Goal: Understand process/instructions: Learn how to perform a task or action

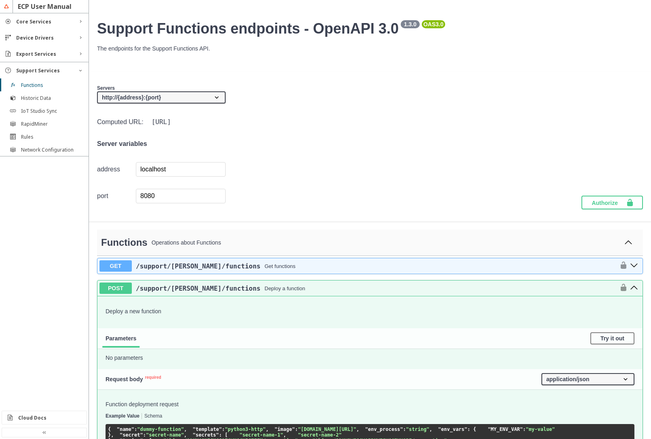
click at [623, 247] on button at bounding box center [628, 243] width 13 height 12
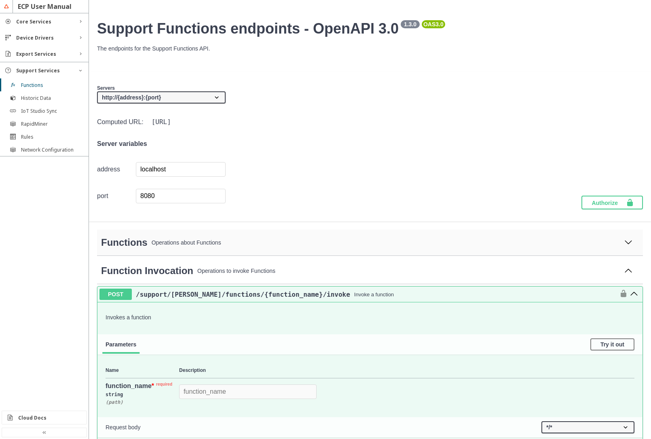
click at [625, 242] on icon at bounding box center [629, 242] width 8 height 8
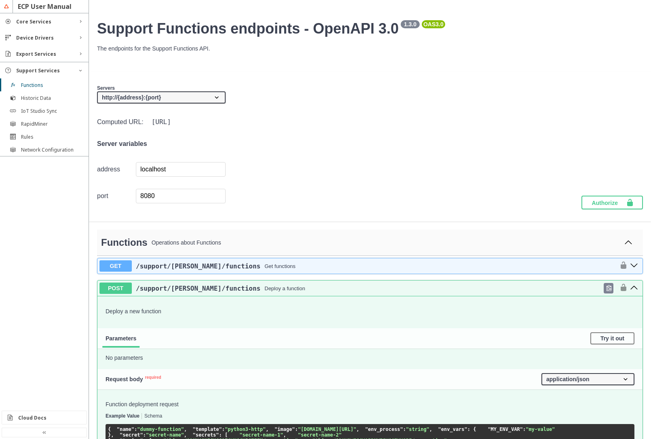
click at [632, 290] on icon "post ​/support​/faas​/functions" at bounding box center [634, 288] width 7 height 4
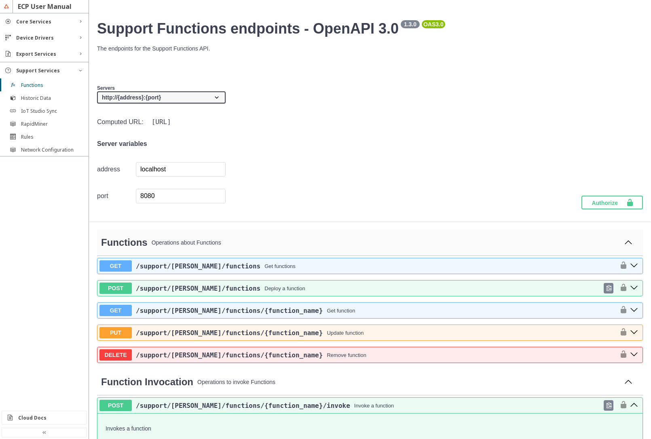
click at [632, 404] on button "post ​/support​/faas​/functions​/{function_name}​/invoke" at bounding box center [634, 406] width 13 height 11
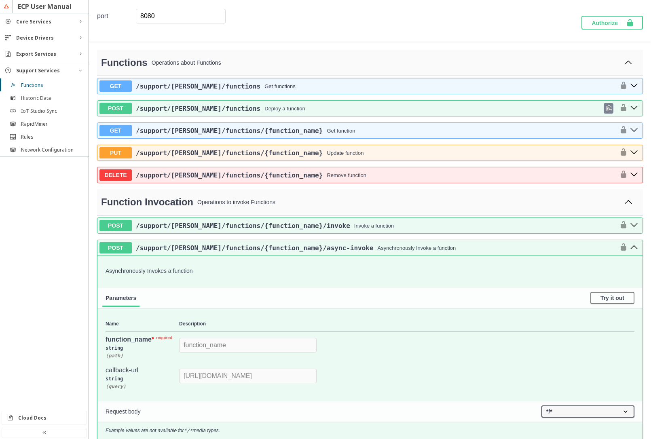
scroll to position [194, 0]
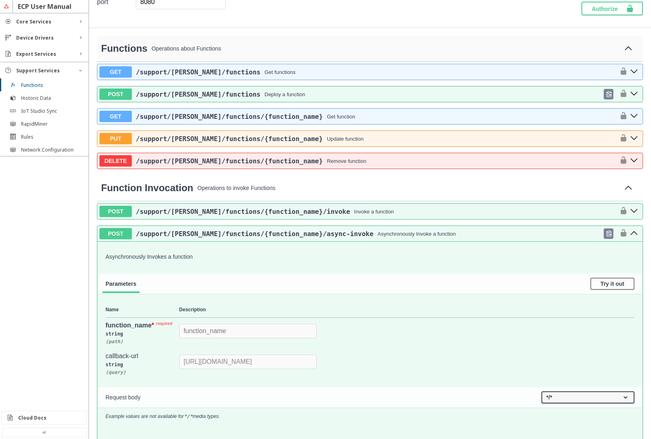
click at [628, 239] on button "post ​/support​/faas​/functions​/{function_name}​/async-invoke" at bounding box center [634, 234] width 13 height 11
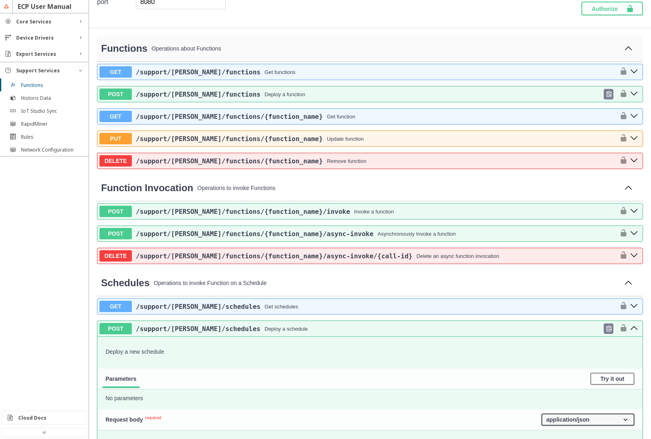
click at [630, 329] on icon "post ​/support​/faas​/schedules" at bounding box center [634, 328] width 8 height 8
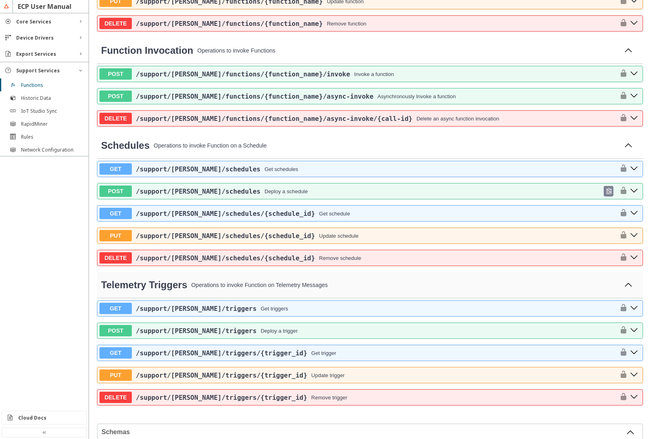
scroll to position [340, 0]
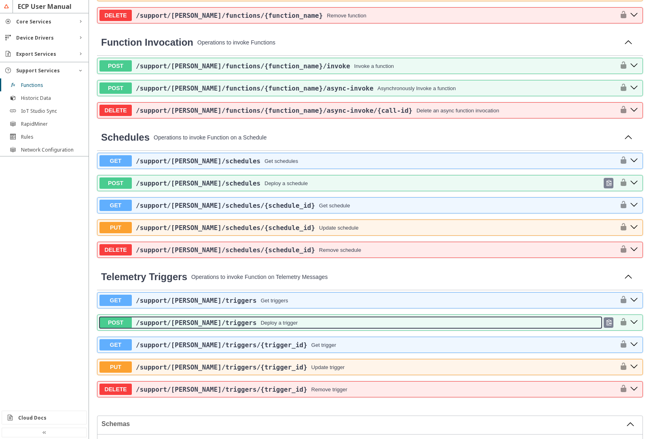
click at [273, 325] on div "/support /[PERSON_NAME] /triggers Deploy a trigger" at bounding box center [367, 323] width 470 height 8
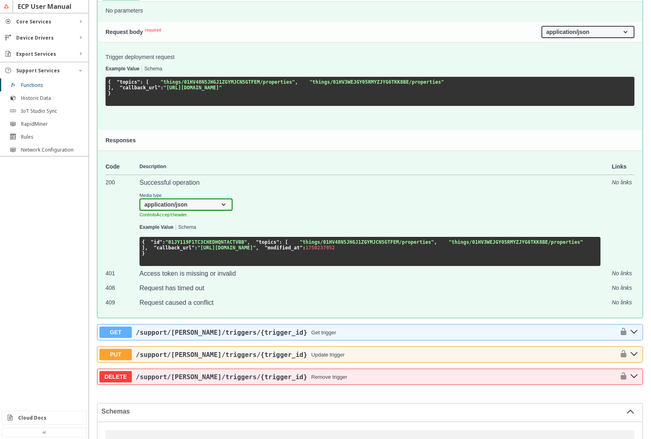
scroll to position [728, 0]
